Goal: Task Accomplishment & Management: Use online tool/utility

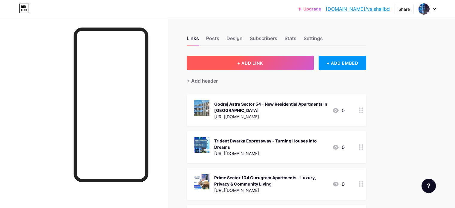
click at [294, 60] on button "+ ADD LINK" at bounding box center [250, 63] width 127 height 14
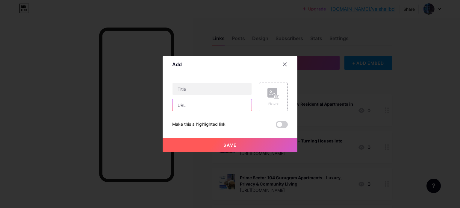
click at [214, 101] on input "text" at bounding box center [211, 105] width 79 height 12
paste input "[URL][DOMAIN_NAME]"
type input "[URL][DOMAIN_NAME]"
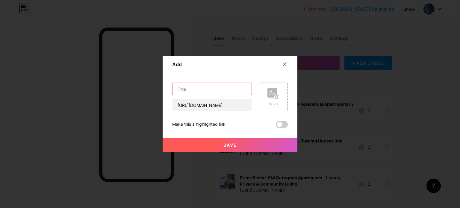
click at [200, 84] on input "text" at bounding box center [211, 89] width 79 height 12
click at [199, 91] on input "text" at bounding box center [211, 89] width 79 height 12
paste input "Sobha Parel | offers 3, 4 and 5 BHK luxury apartments in [GEOGRAPHIC_DATA]"
type input "Sobha Parel | offers 3, 4 and 5 BHK luxury apartments in [GEOGRAPHIC_DATA]"
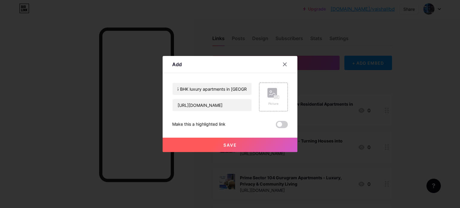
click at [228, 151] on button "Save" at bounding box center [230, 145] width 135 height 14
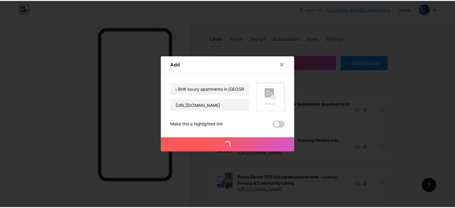
scroll to position [0, 0]
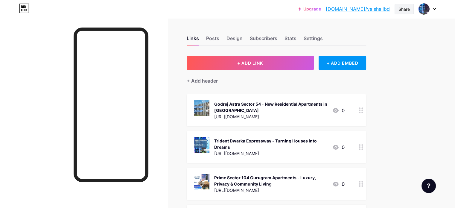
click at [409, 4] on div "Share" at bounding box center [404, 9] width 19 height 10
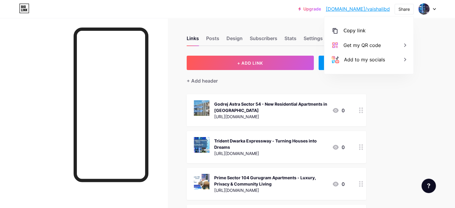
click at [404, 12] on div "Share" at bounding box center [404, 9] width 11 height 6
click at [356, 32] on div "Links Posts Design Subscribers Stats Settings" at bounding box center [277, 35] width 180 height 21
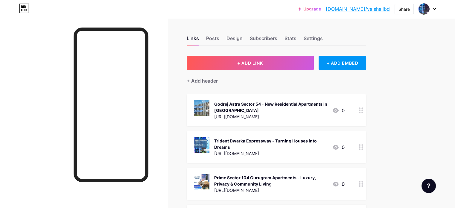
click at [356, 32] on div "Links Posts Design Subscribers Stats Settings" at bounding box center [277, 35] width 180 height 21
click at [401, 12] on div "Share" at bounding box center [404, 9] width 11 height 6
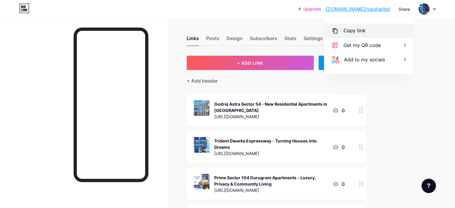
drag, startPoint x: 356, startPoint y: 30, endPoint x: 346, endPoint y: 30, distance: 9.6
click at [355, 30] on div "Copy link" at bounding box center [355, 30] width 22 height 7
